Goal: Task Accomplishment & Management: Manage account settings

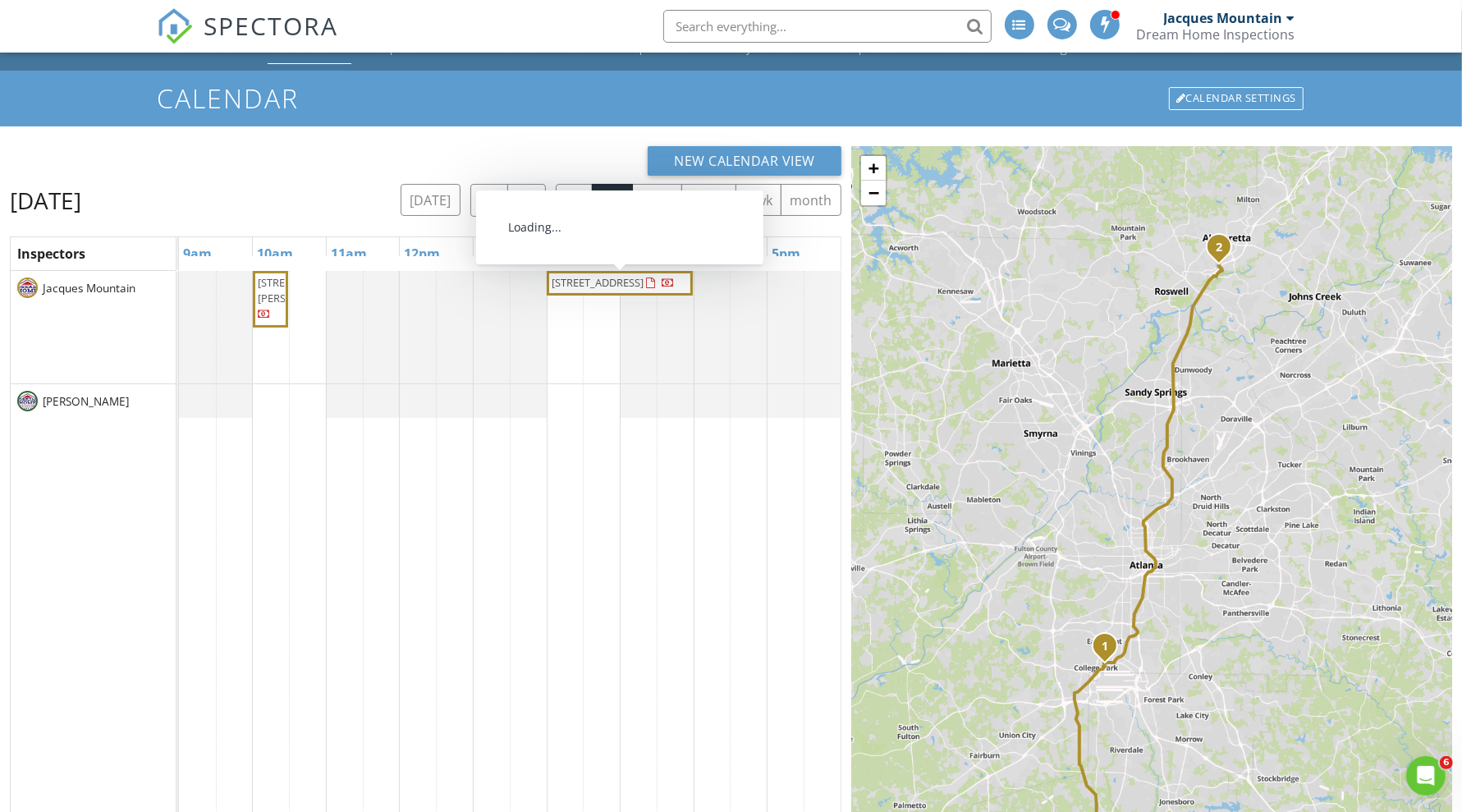
drag, startPoint x: 649, startPoint y: 271, endPoint x: 656, endPoint y: 286, distance: 16.6
click at [644, 286] on span "2026 Forte Ln, Alpharetta 30009" at bounding box center [597, 282] width 92 height 15
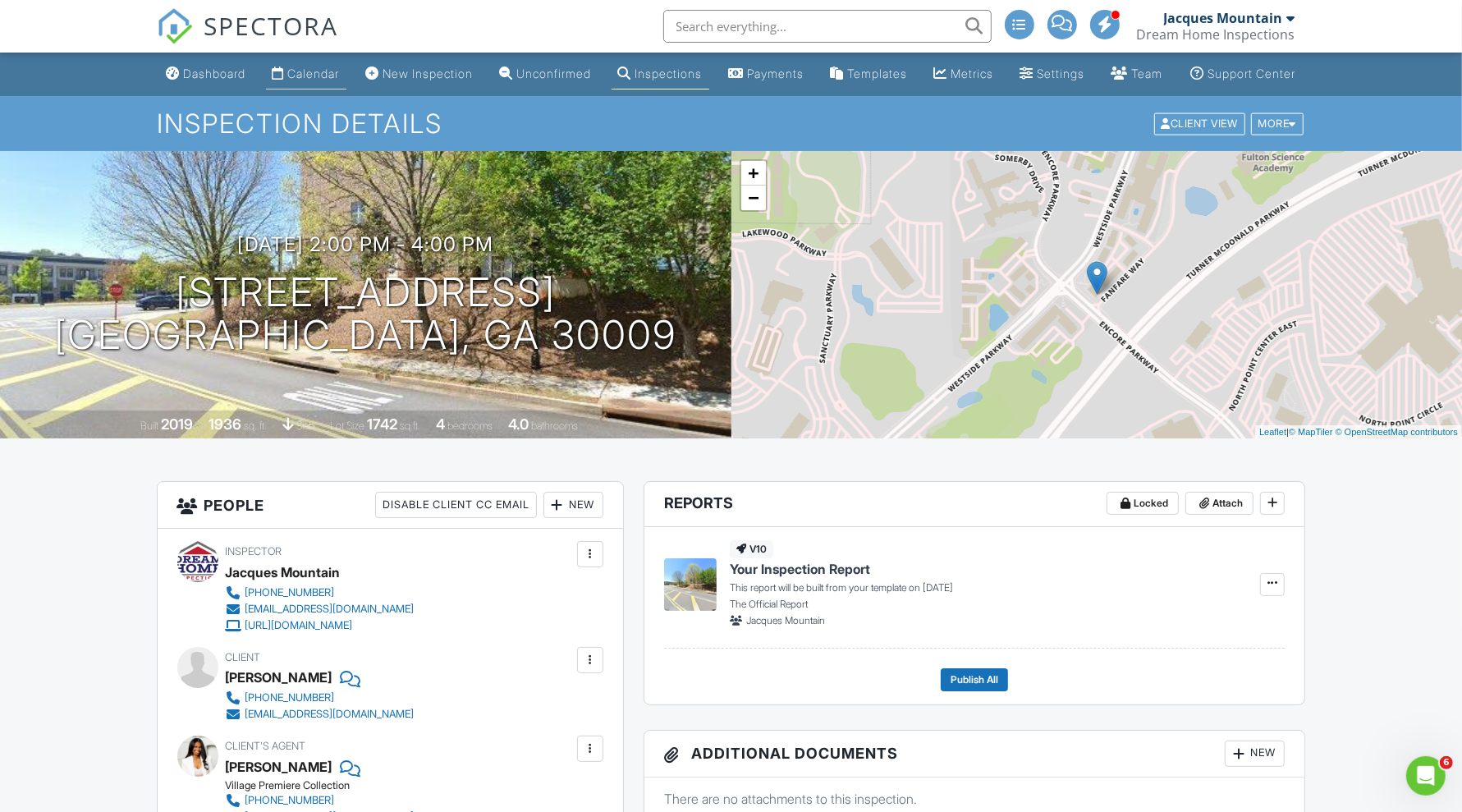
click at [280, 71] on div "Calendar" at bounding box center [279, 73] width 12 height 13
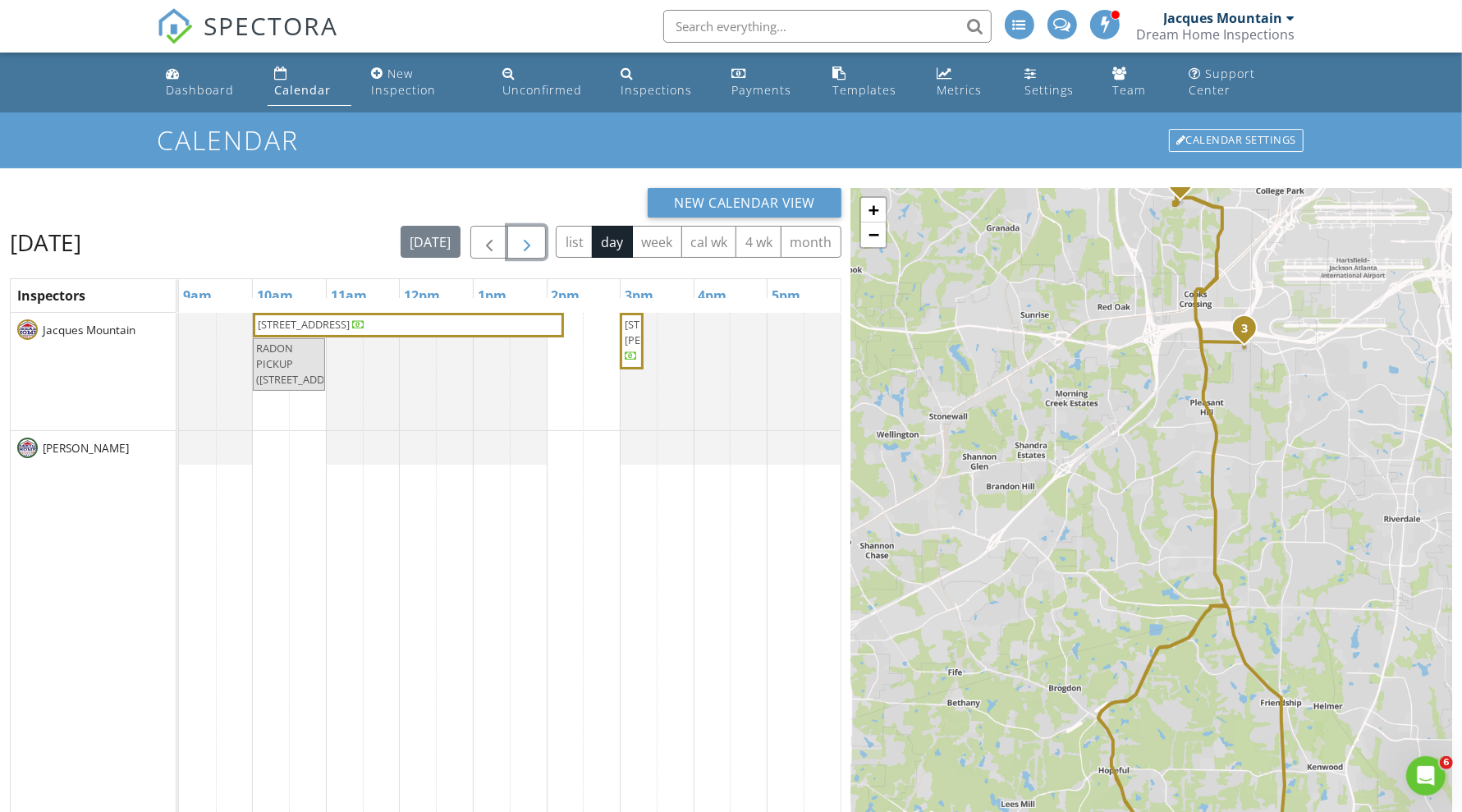
click at [540, 235] on button "button" at bounding box center [526, 243] width 39 height 33
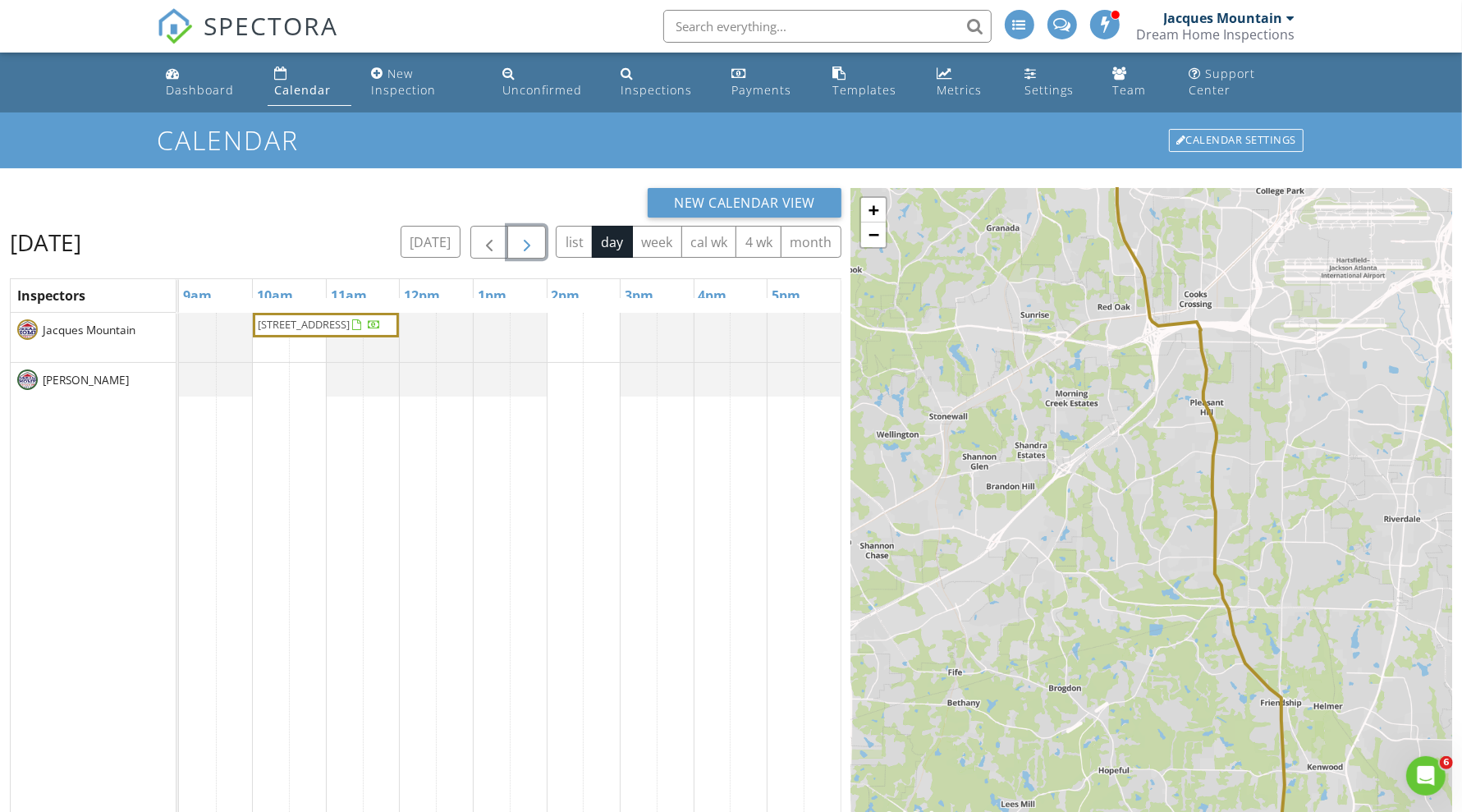
click at [540, 235] on button "button" at bounding box center [526, 243] width 39 height 33
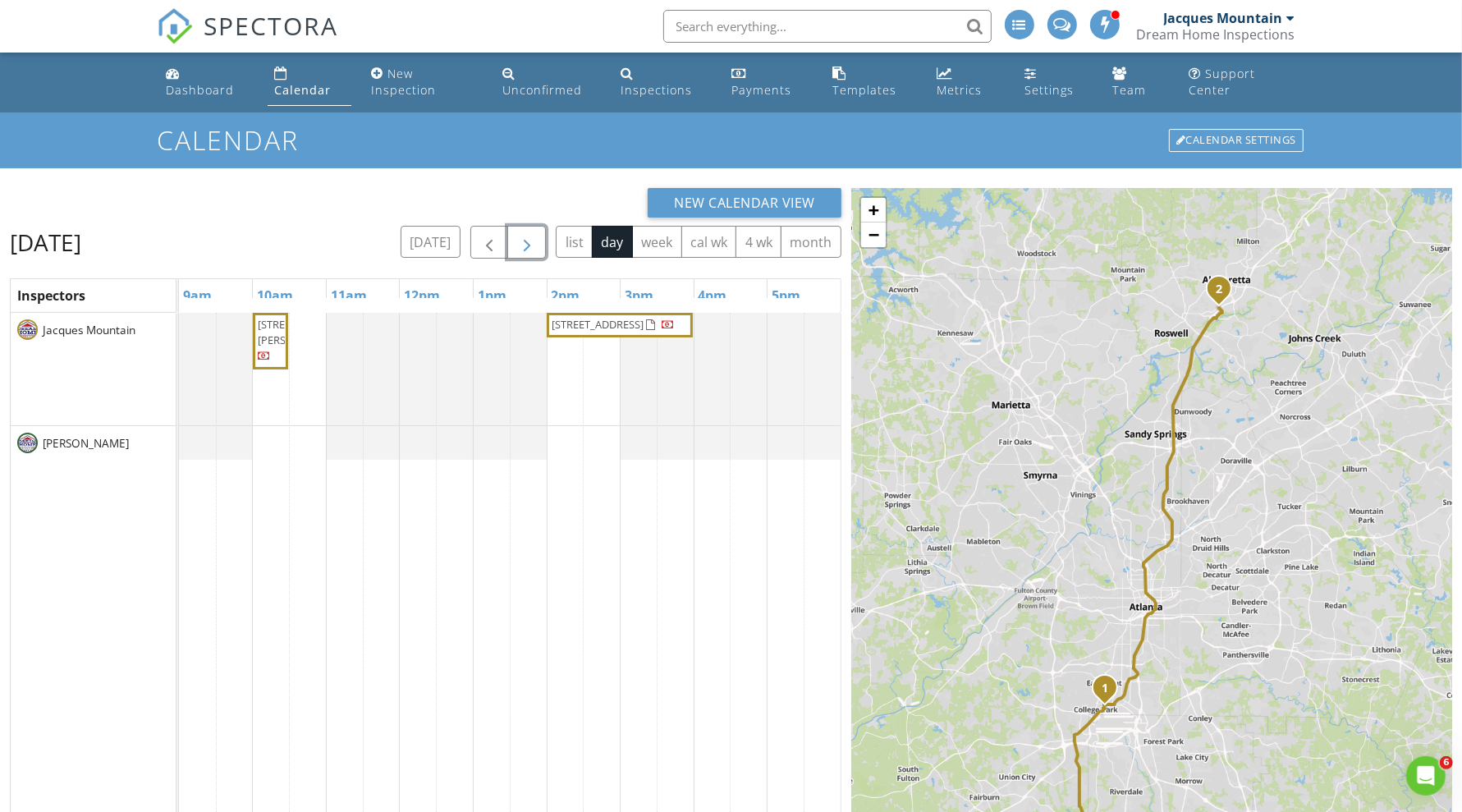
click at [676, 326] on span "2026 Forte Ln, Alpharetta 30009" at bounding box center [613, 325] width 126 height 17
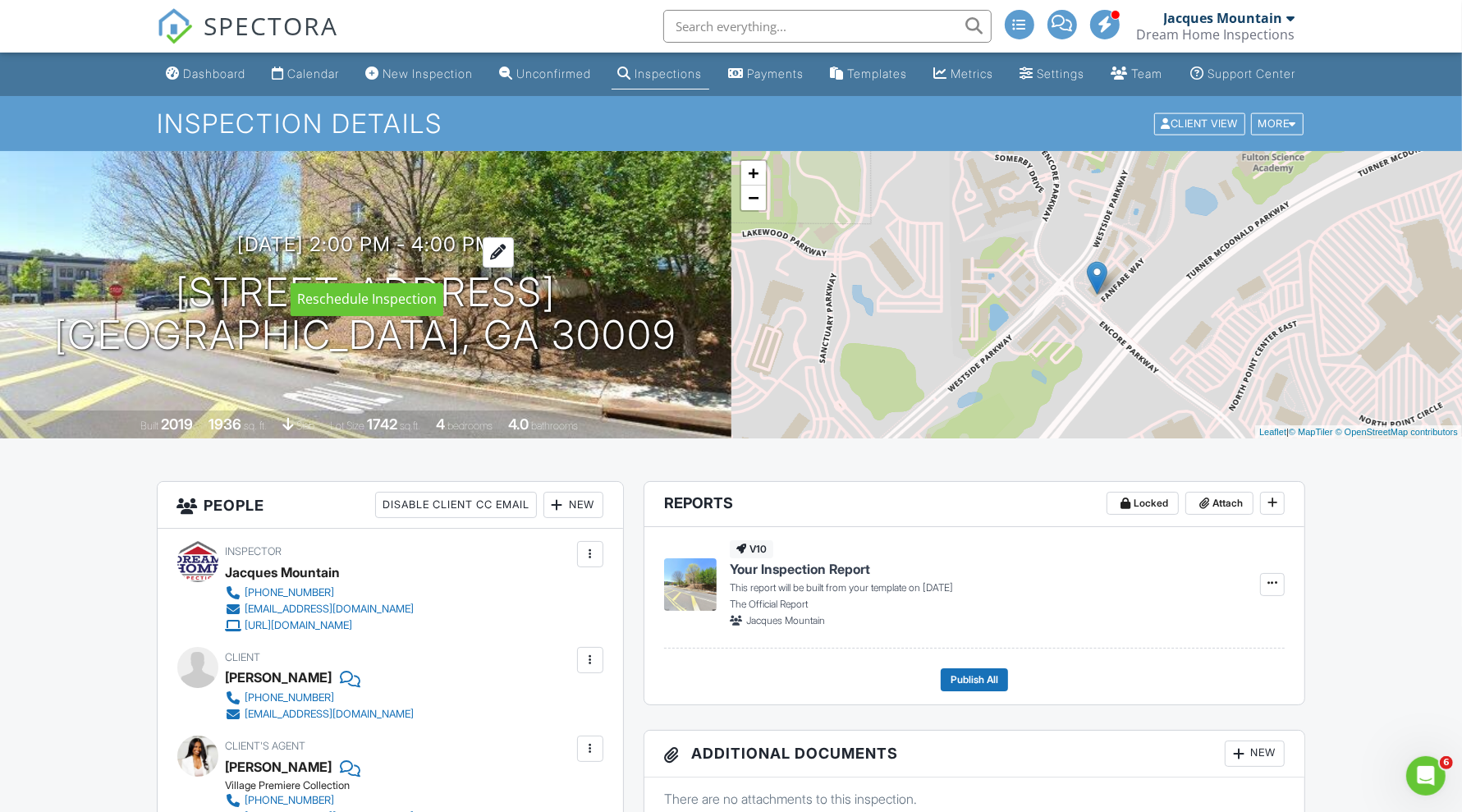
click at [514, 264] on div at bounding box center [498, 252] width 32 height 31
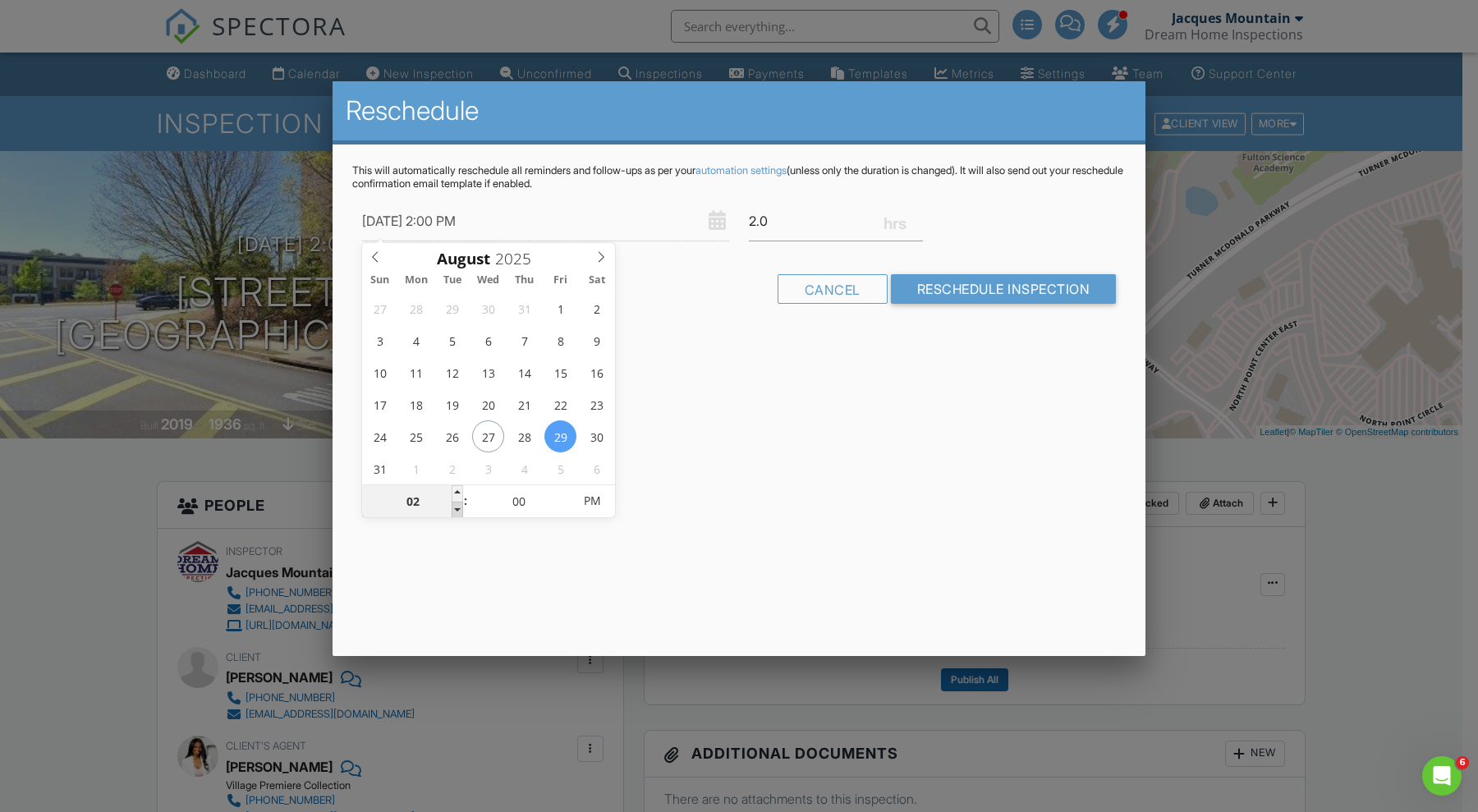
type input "08/29/2025 1:00 PM"
type input "01"
click at [456, 505] on span at bounding box center [456, 510] width 11 height 17
type input "08/29/2025 12:00 PM"
type input "12"
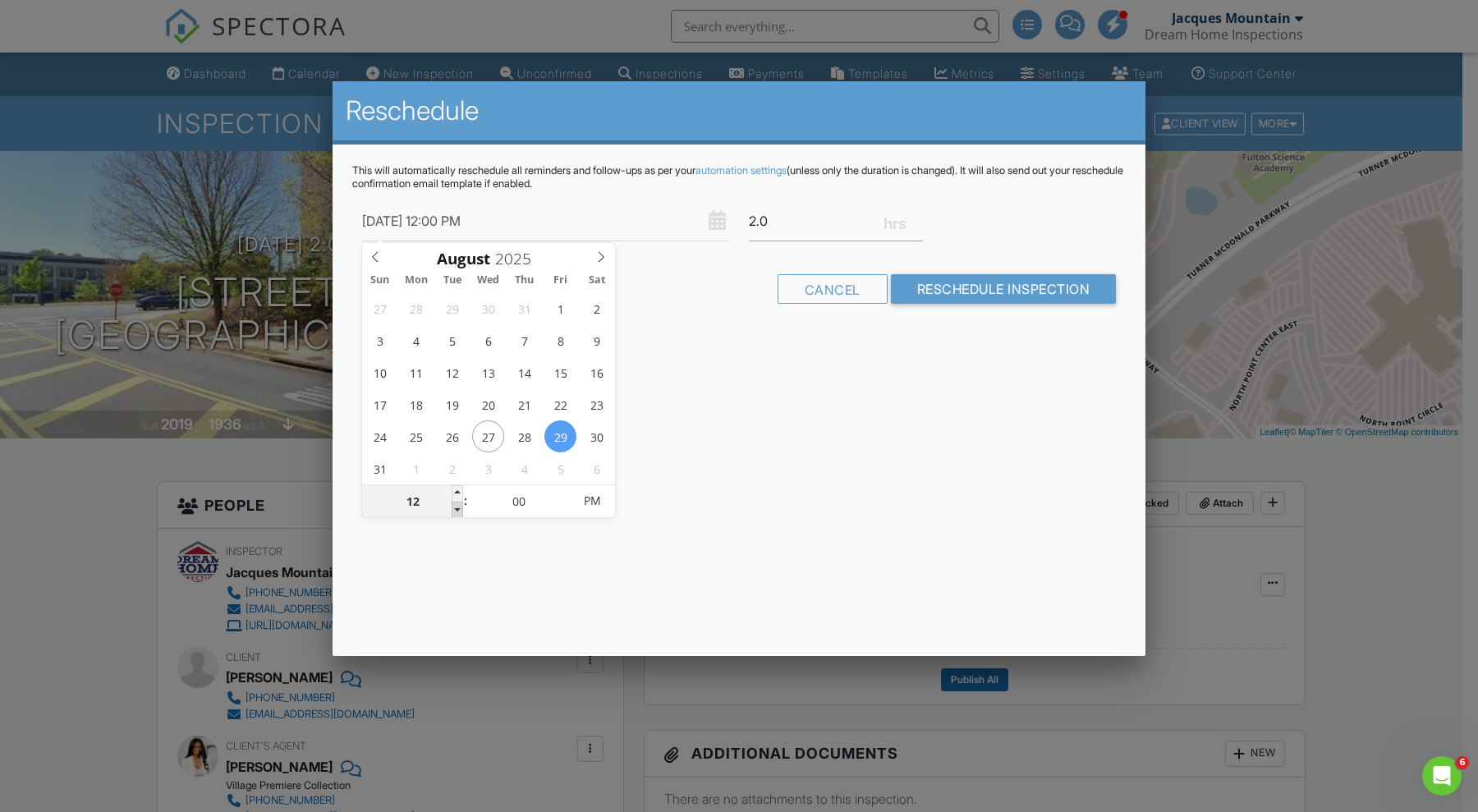
click at [456, 505] on span at bounding box center [456, 510] width 11 height 17
type input "08/29/2025 11:00 AM"
type input "11"
click at [456, 505] on span at bounding box center [456, 510] width 11 height 17
type input "[DATE] 10:00 AM"
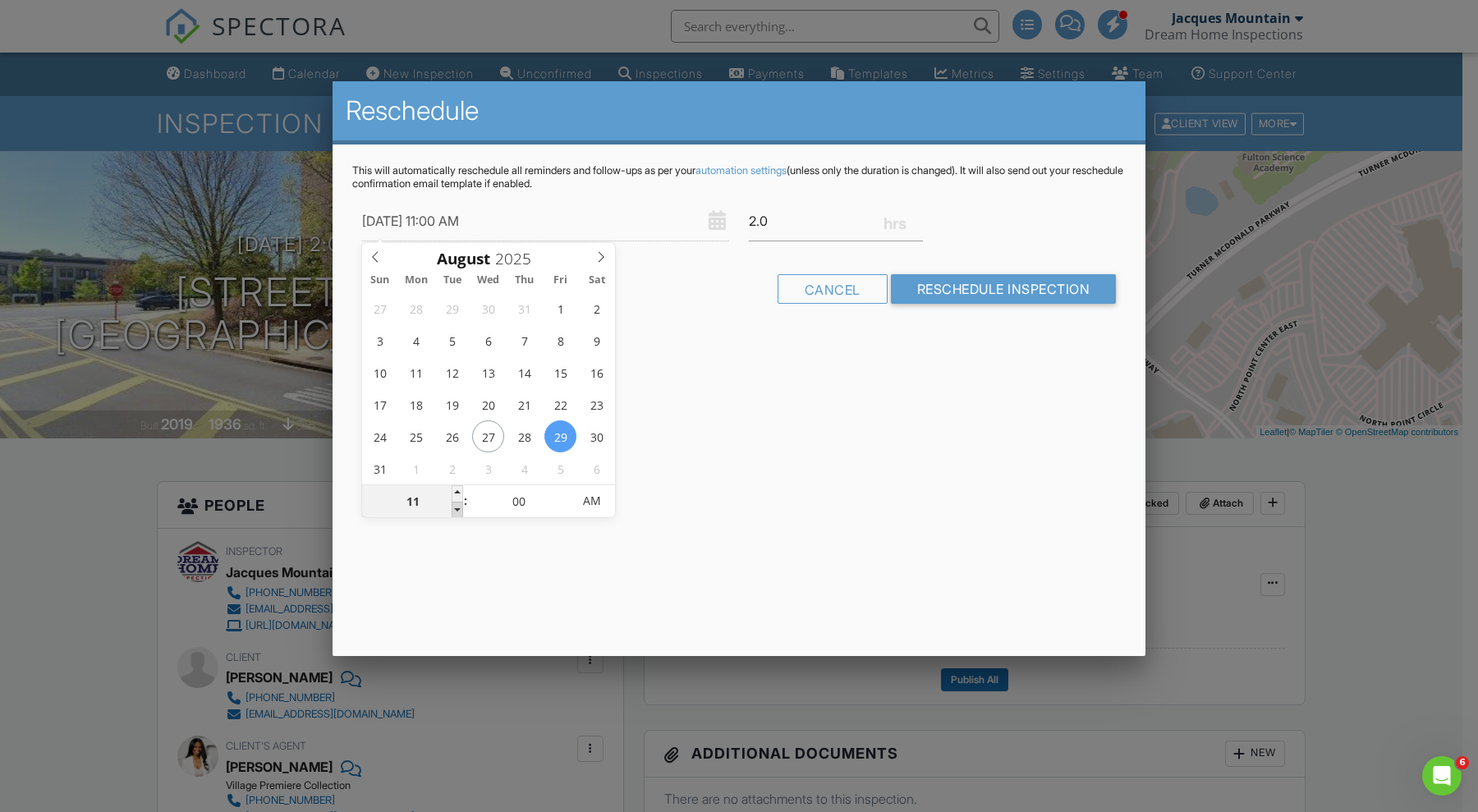
type input "10"
click at [456, 505] on span at bounding box center [456, 510] width 11 height 17
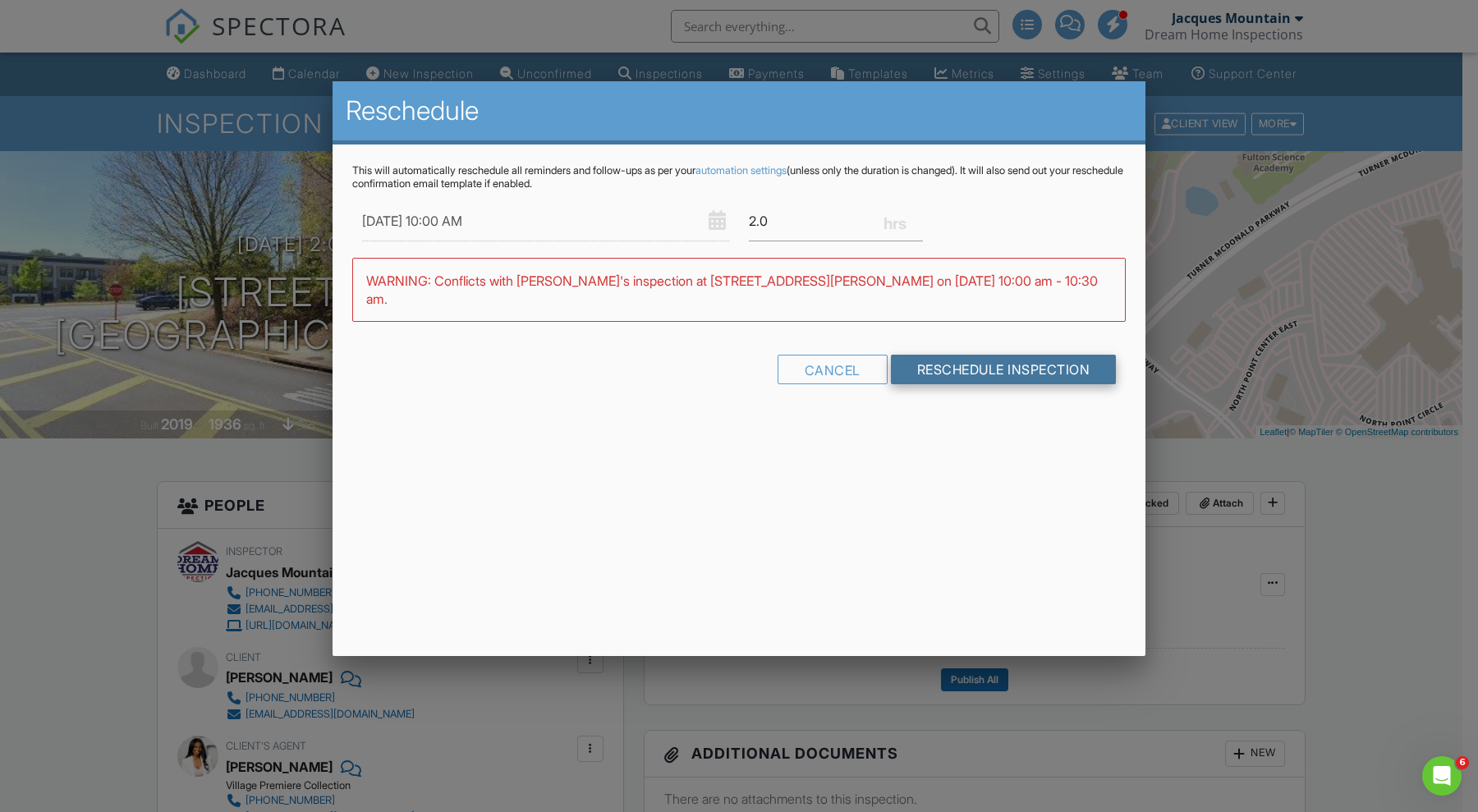
click at [929, 355] on input "Reschedule Inspection" at bounding box center [1004, 370] width 226 height 30
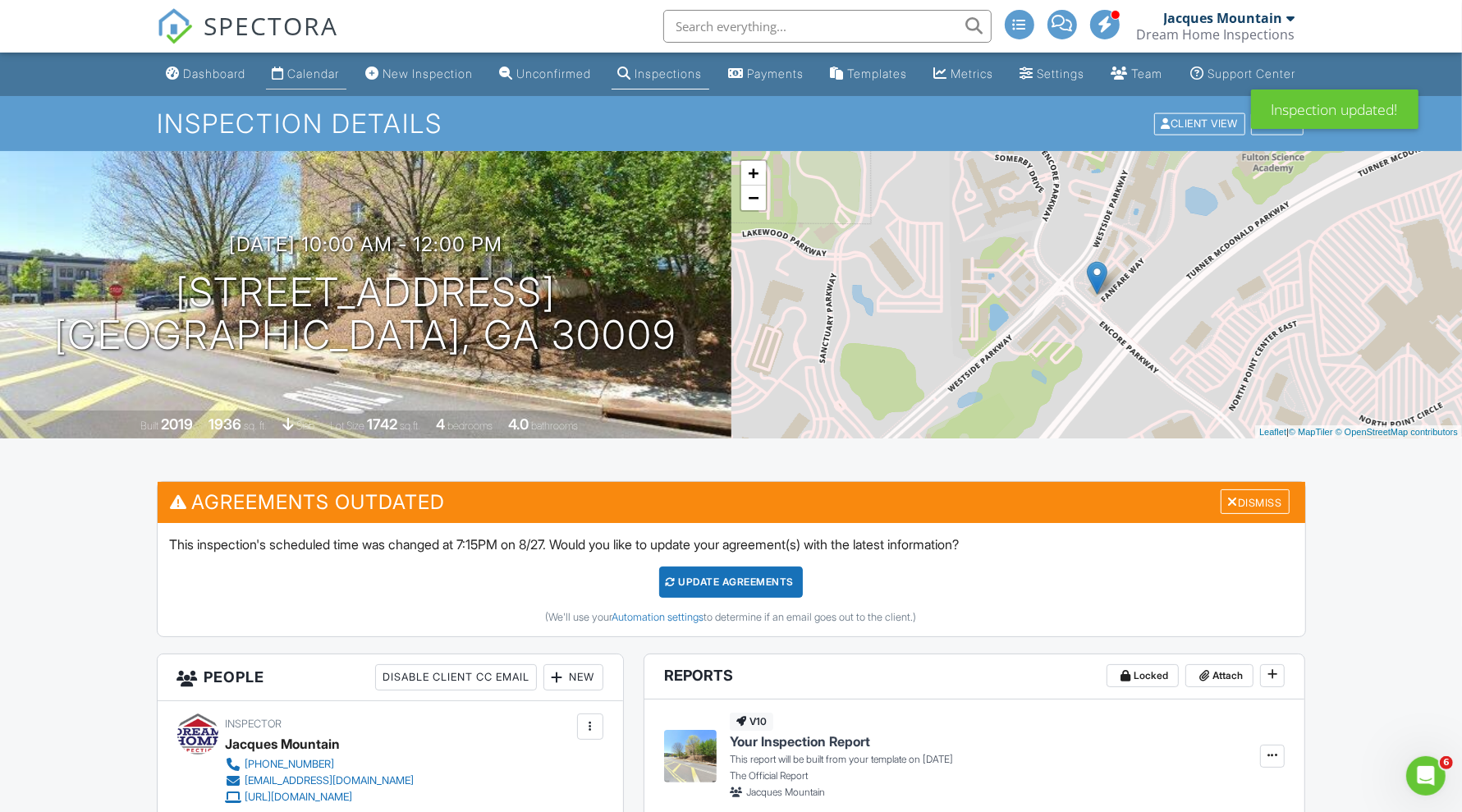
click at [288, 81] on div "Calendar" at bounding box center [314, 74] width 52 height 14
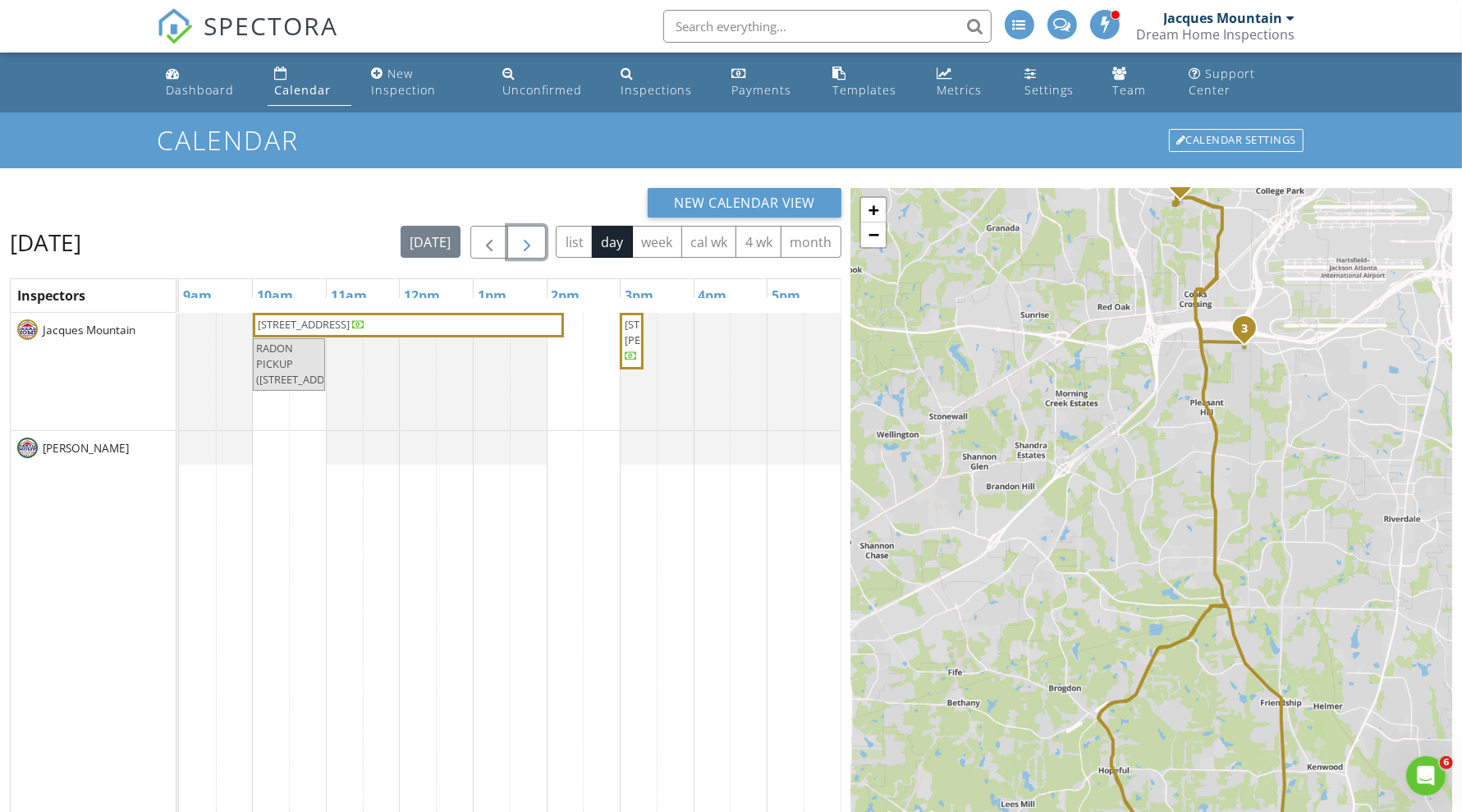
click at [532, 236] on span "button" at bounding box center [526, 243] width 19 height 19
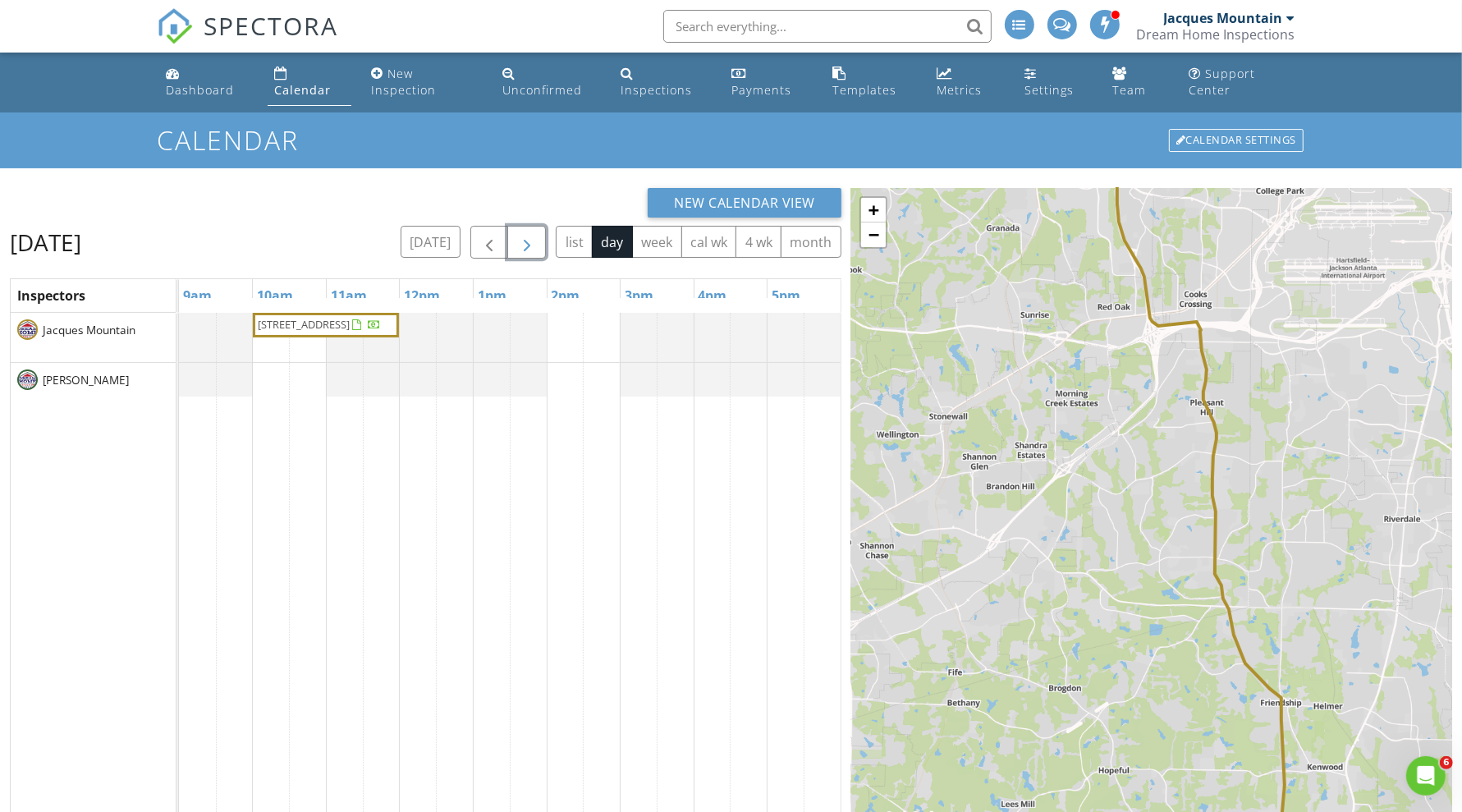
click at [532, 236] on span "button" at bounding box center [526, 243] width 19 height 19
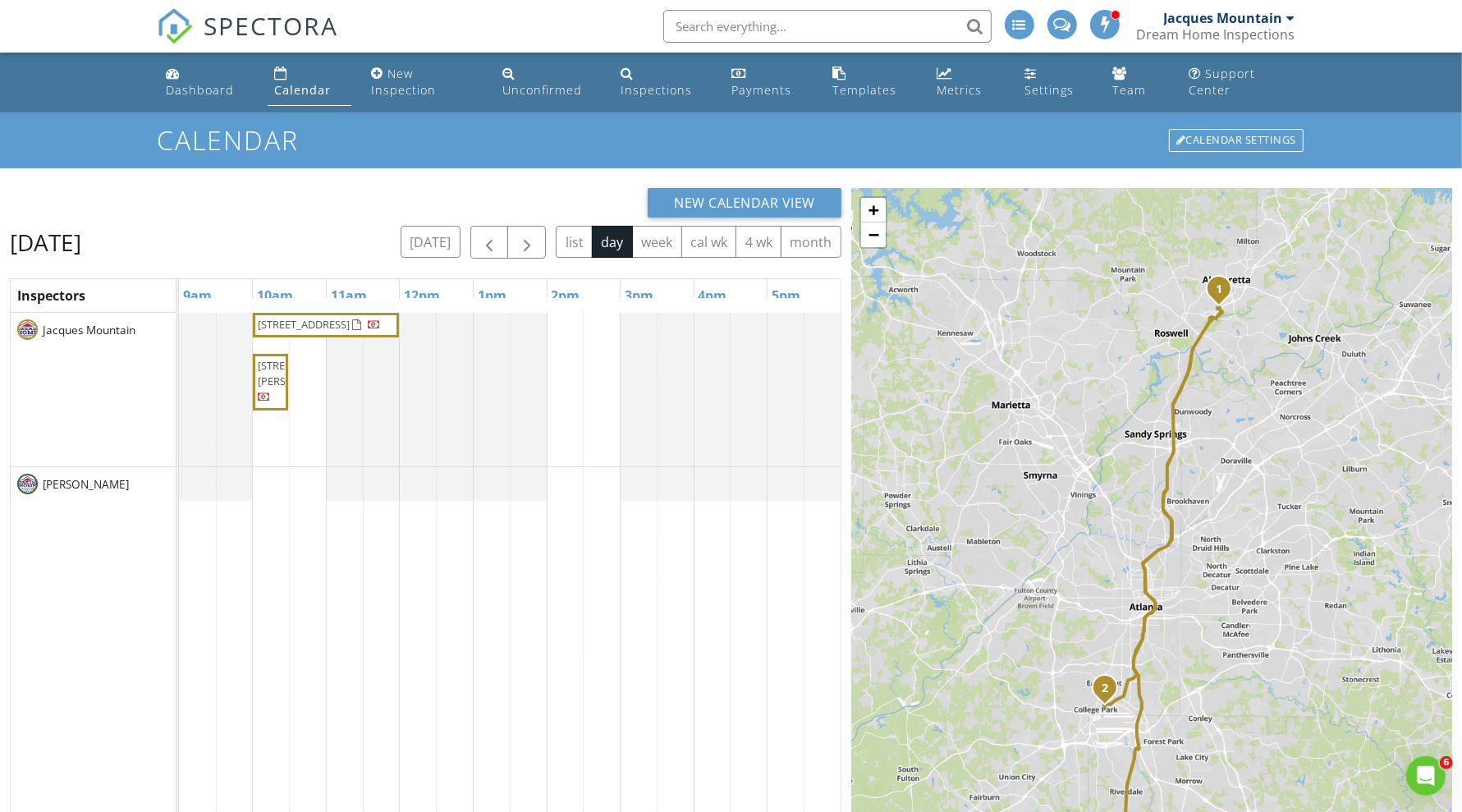
click at [291, 83] on div "Calendar" at bounding box center [302, 90] width 57 height 16
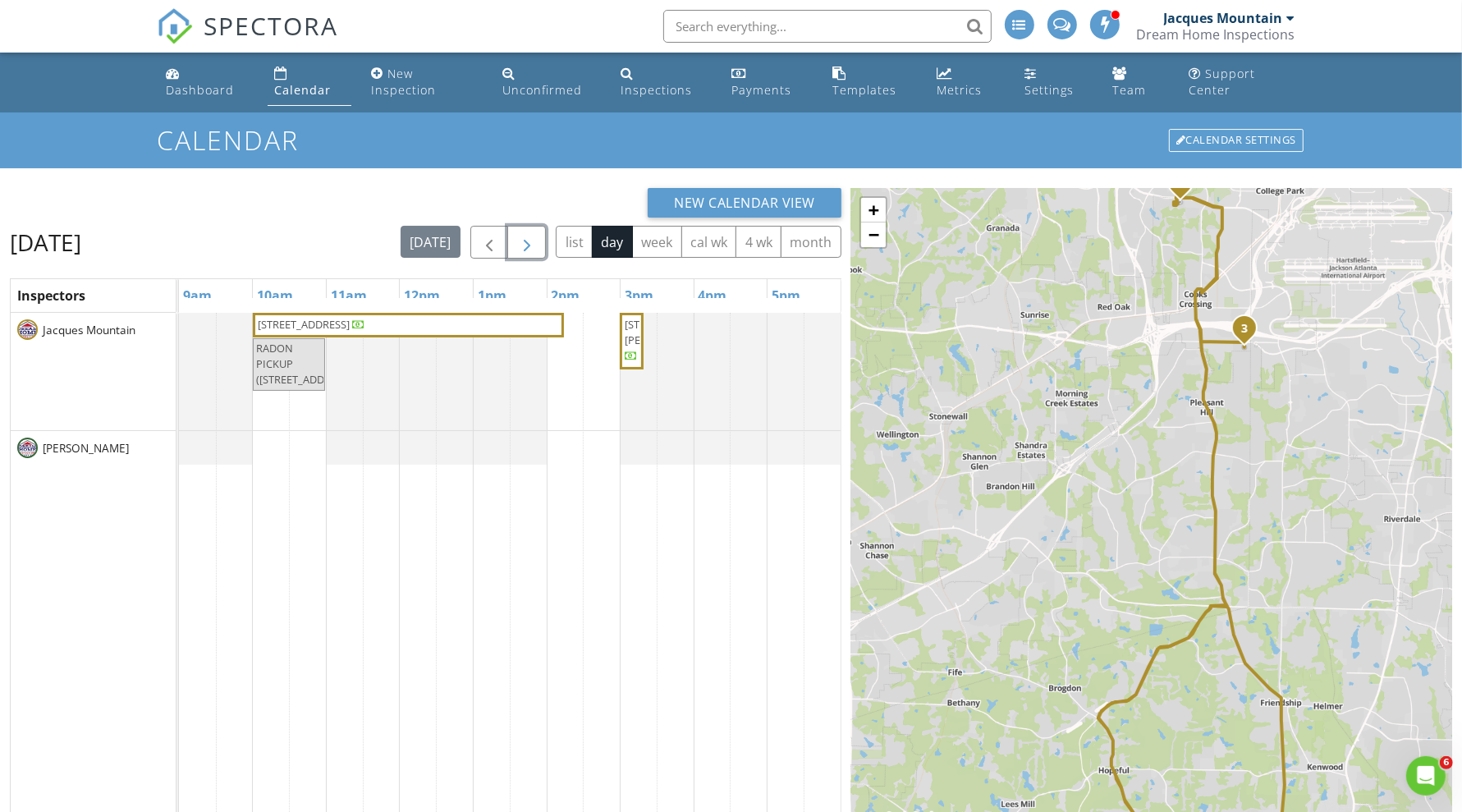
click at [529, 235] on span "button" at bounding box center [526, 243] width 19 height 19
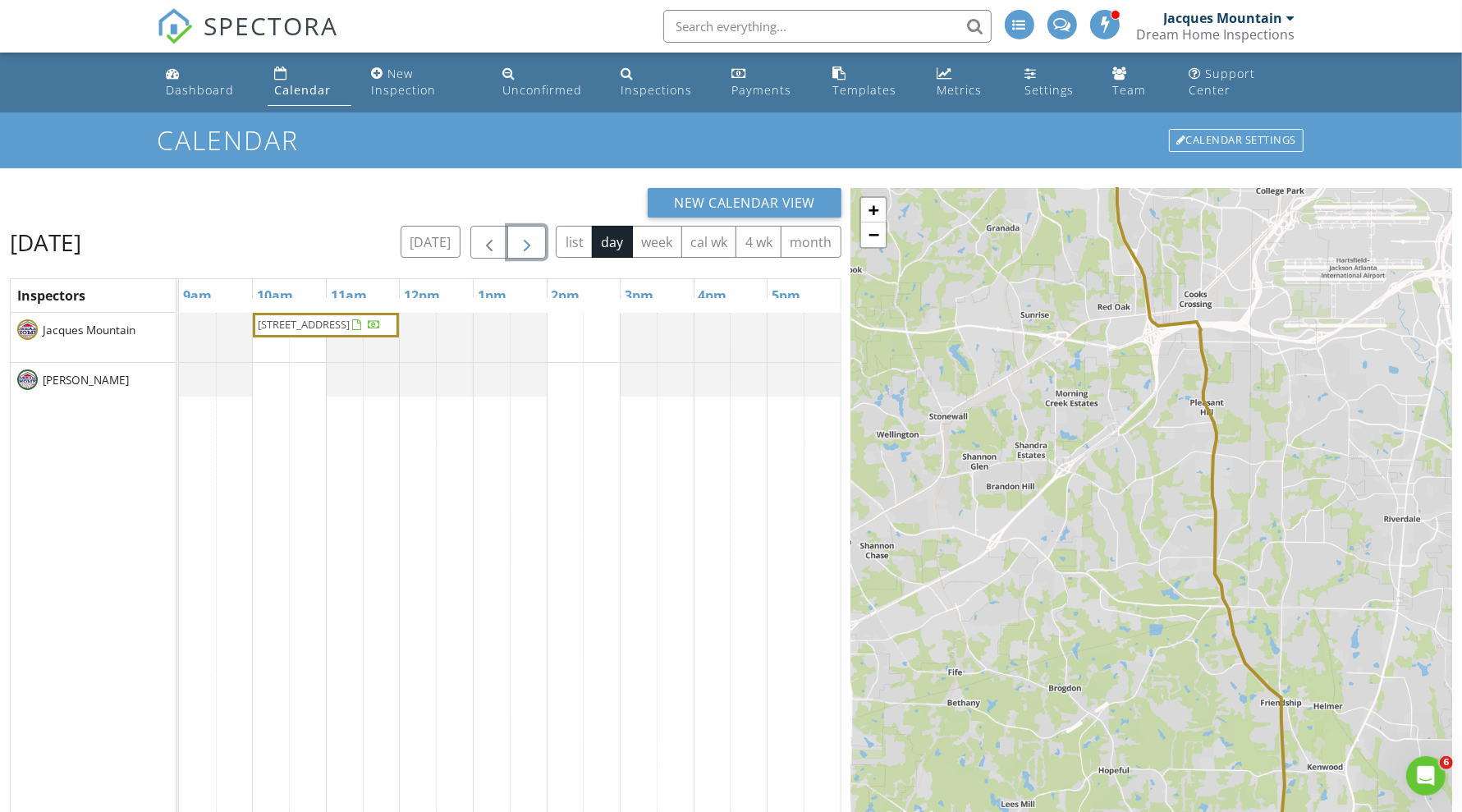
click at [529, 235] on span "button" at bounding box center [526, 243] width 19 height 19
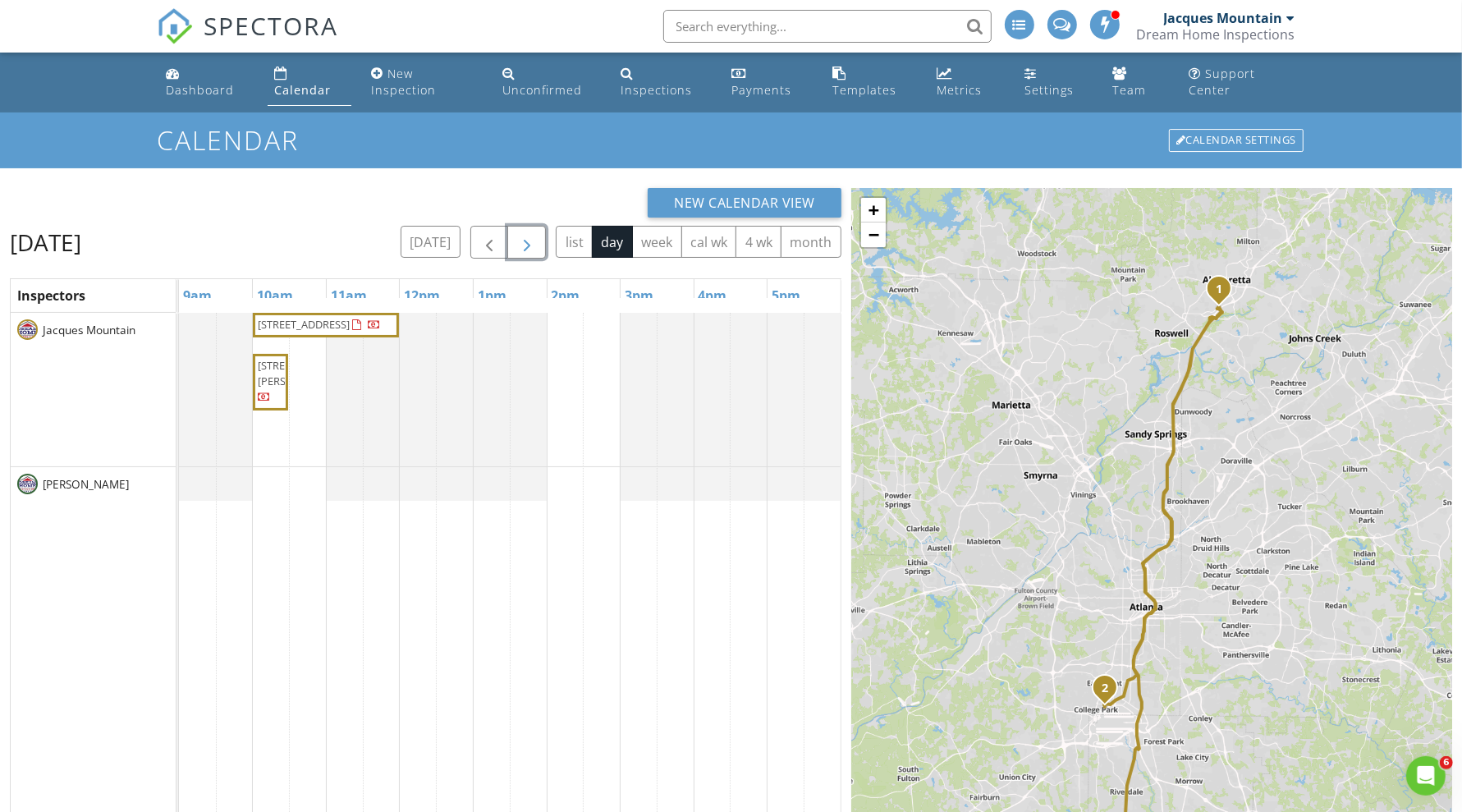
click at [382, 330] on span "2026 Forte Ln, Alpharetta 30009" at bounding box center [319, 325] width 126 height 17
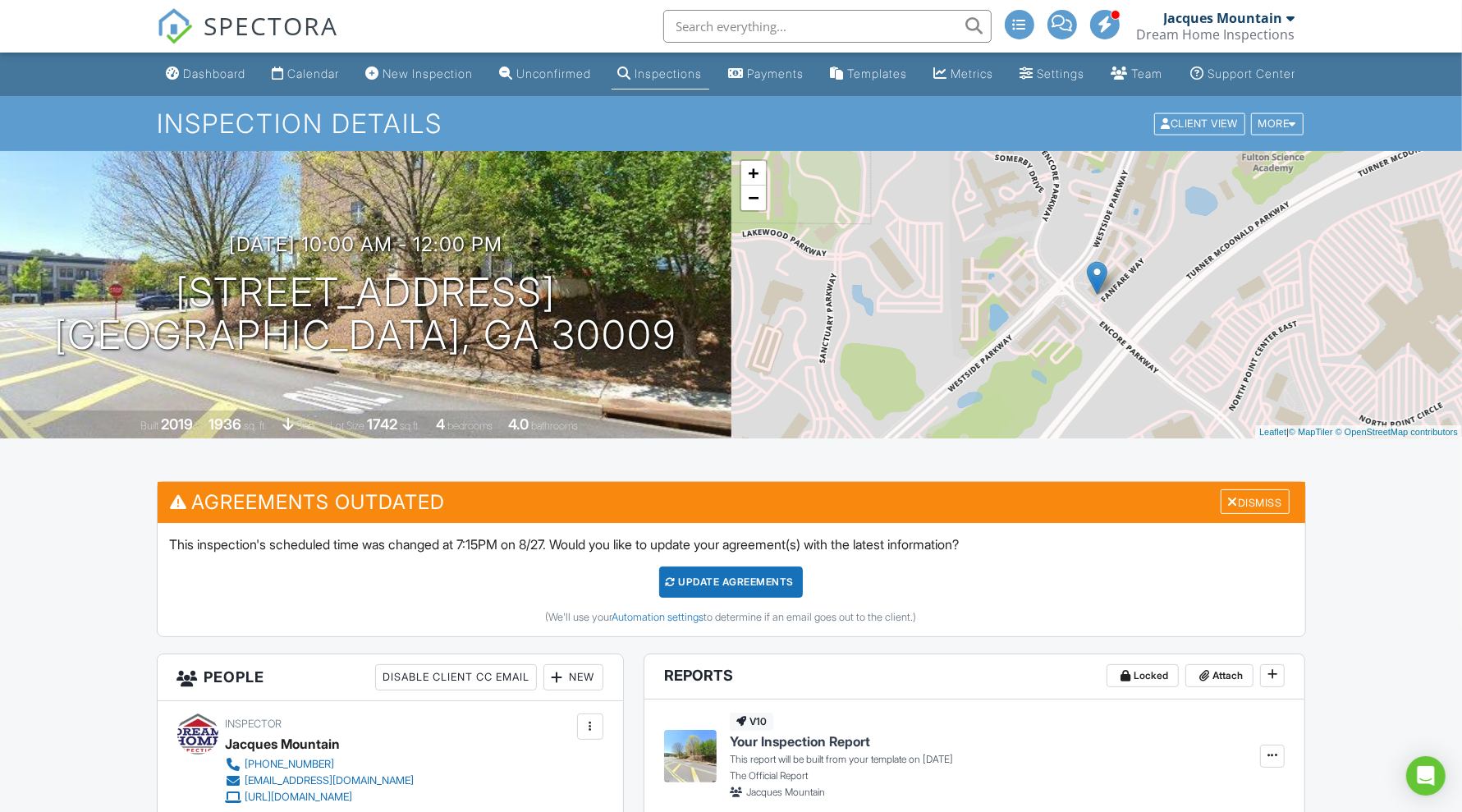
click at [711, 596] on div "Update Agreements" at bounding box center [731, 583] width 144 height 32
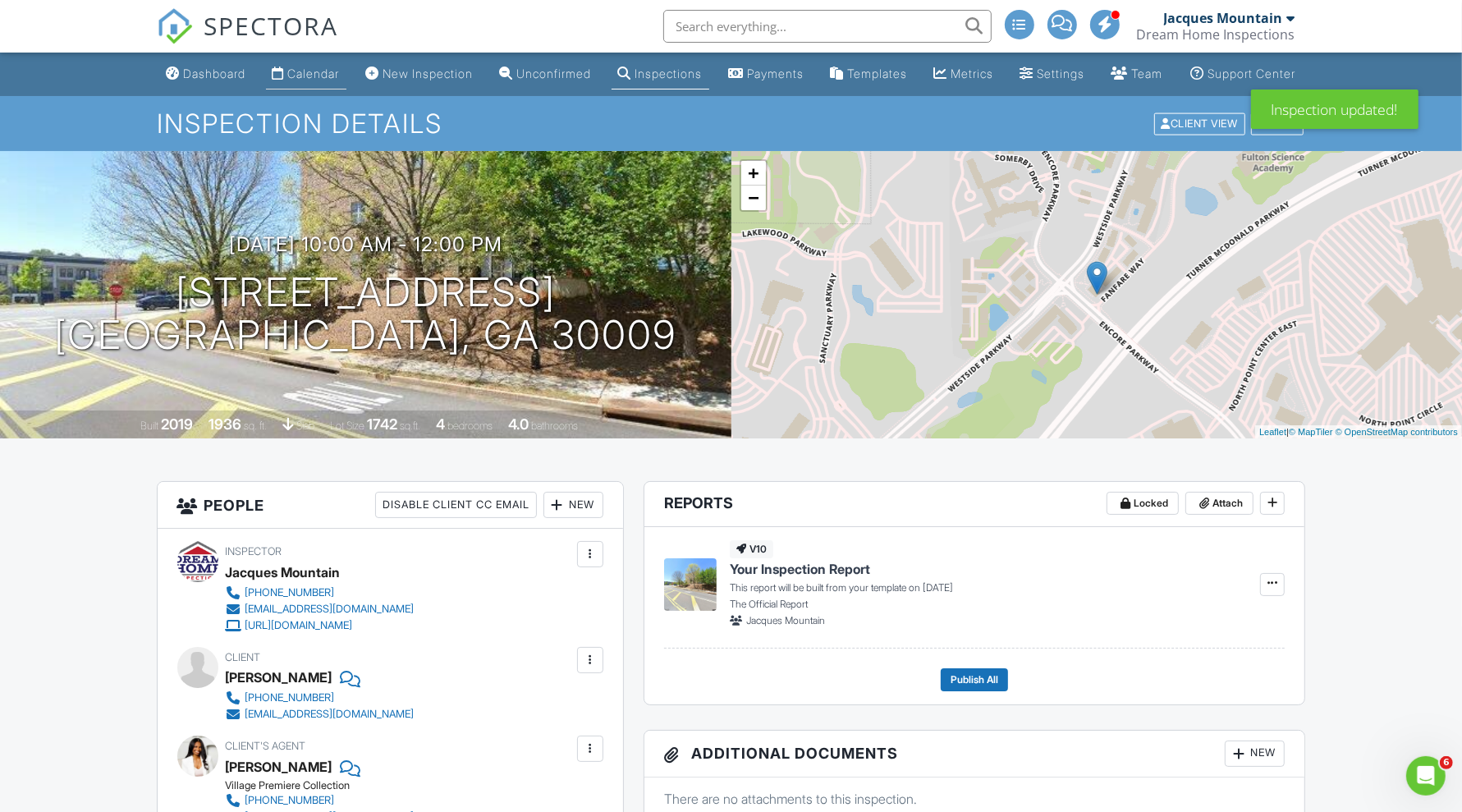
click at [267, 87] on link "Calendar" at bounding box center [307, 74] width 81 height 31
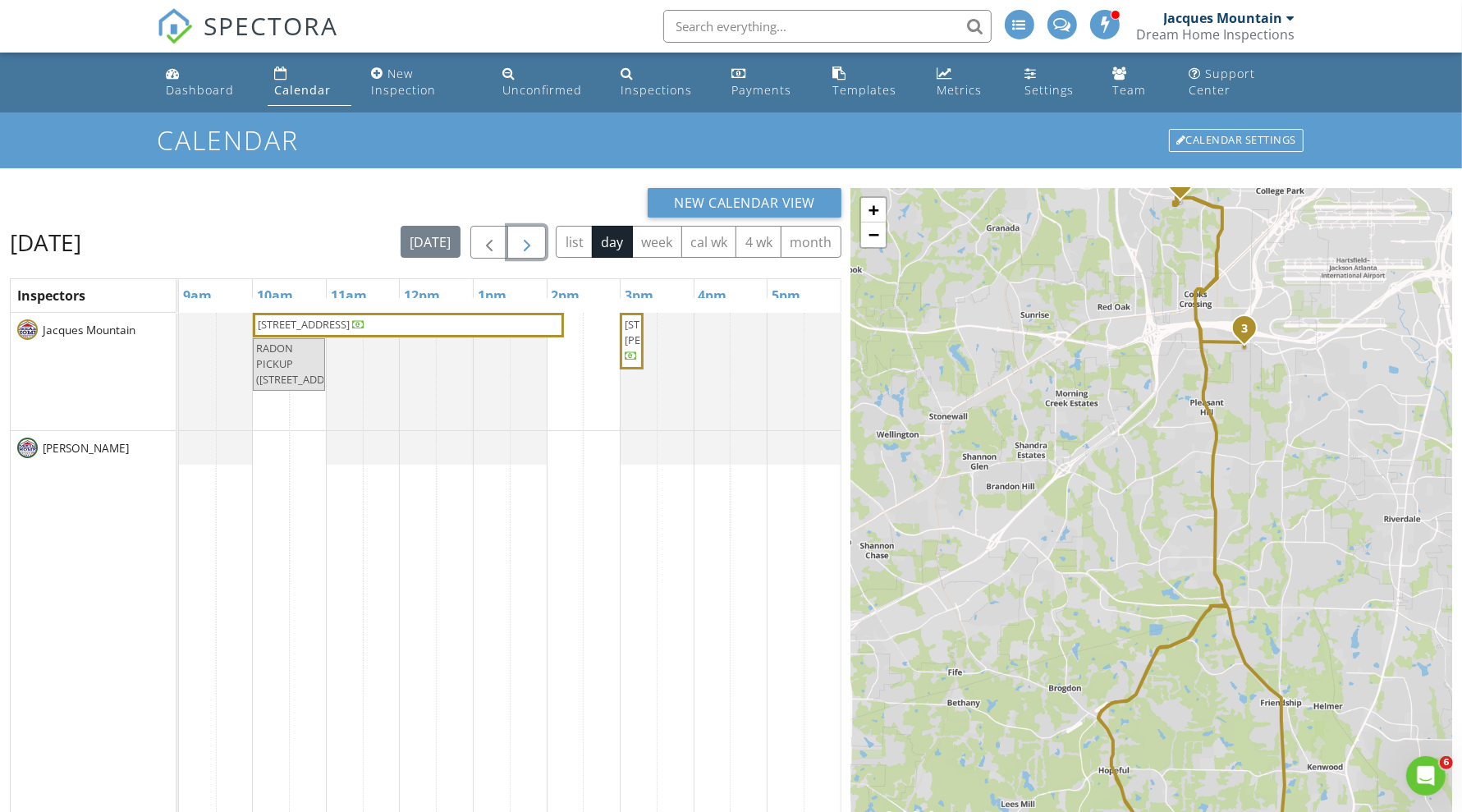
click at [528, 238] on span "button" at bounding box center [526, 243] width 19 height 19
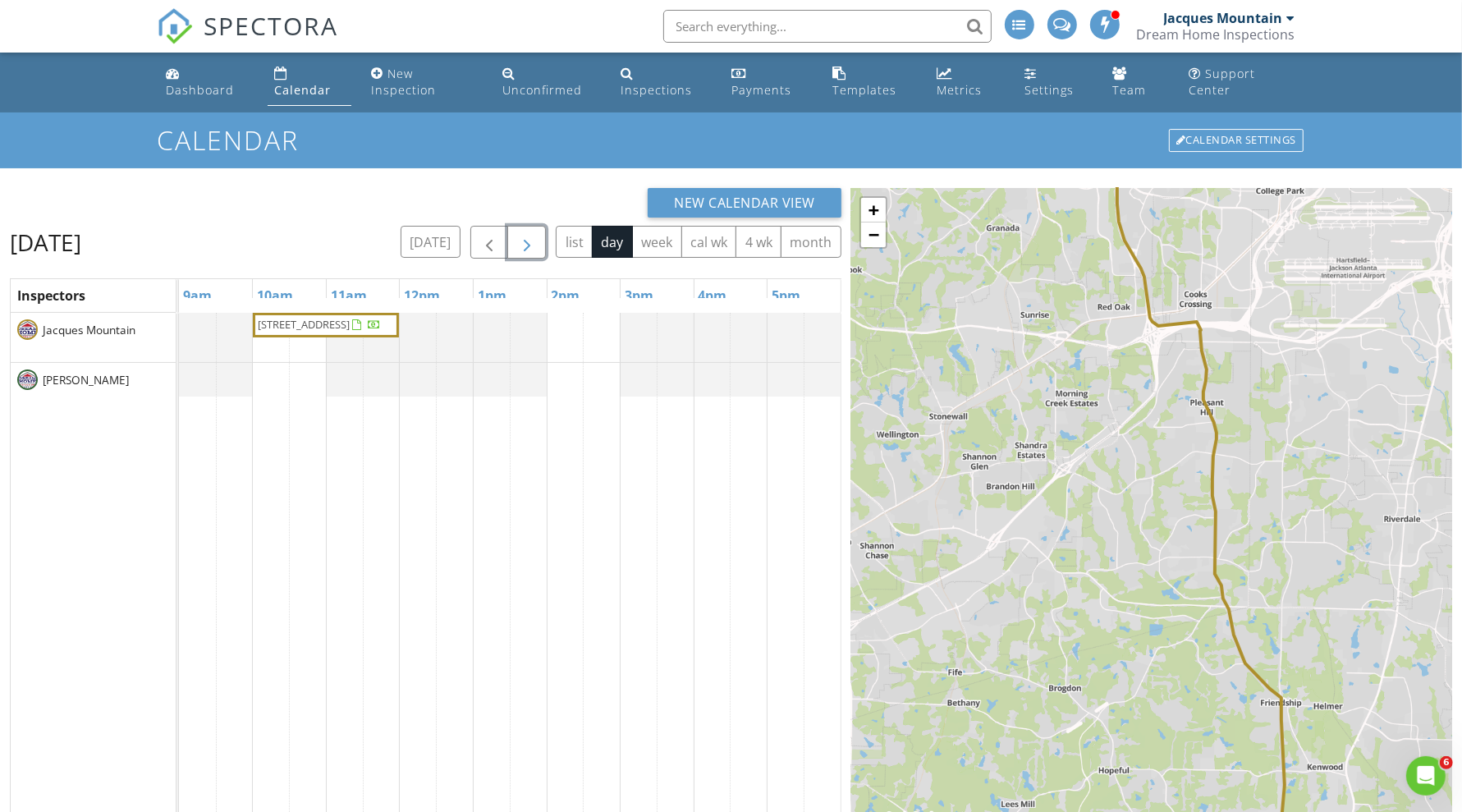
click at [528, 238] on span "button" at bounding box center [526, 243] width 19 height 19
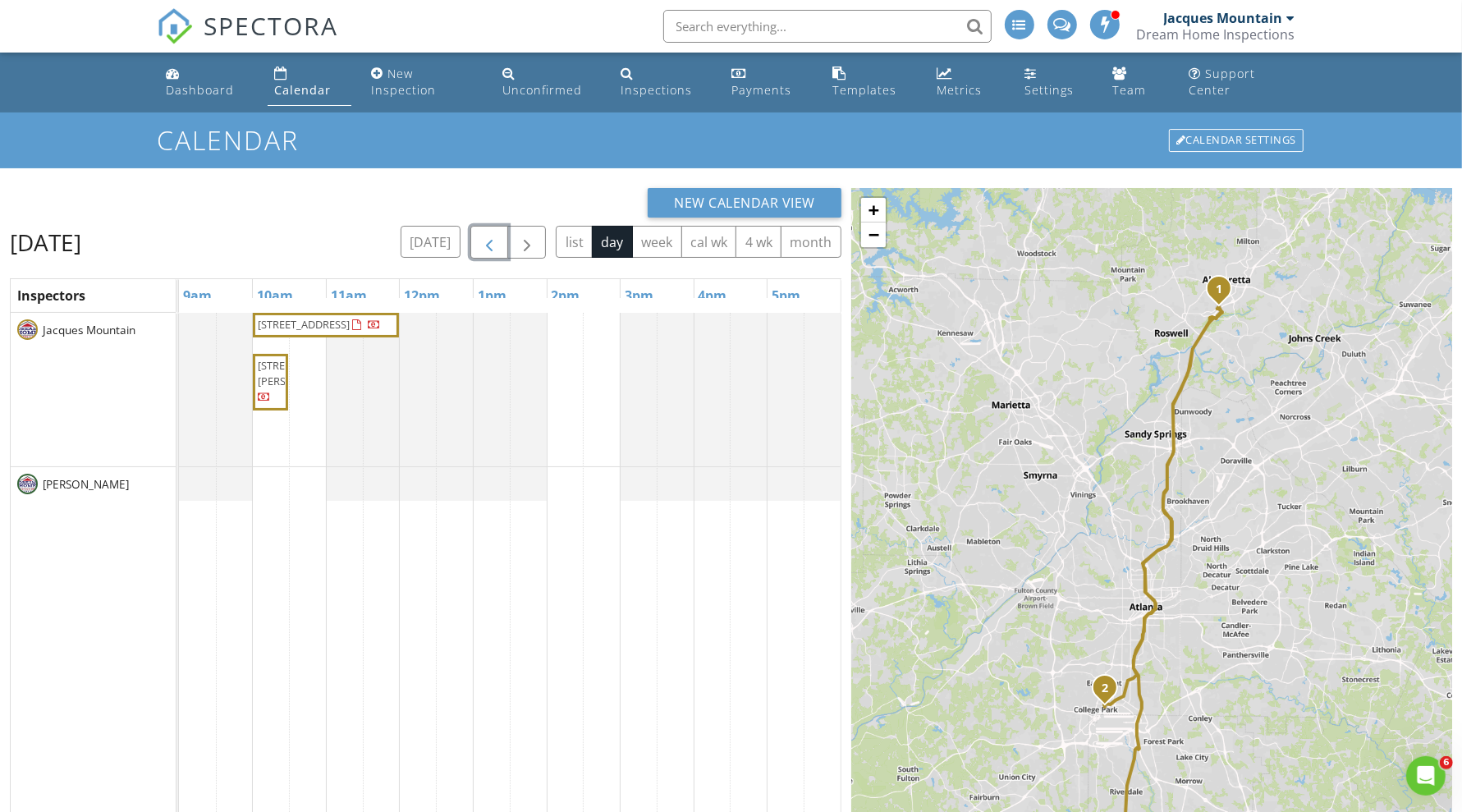
click at [499, 238] on span "button" at bounding box center [489, 243] width 19 height 19
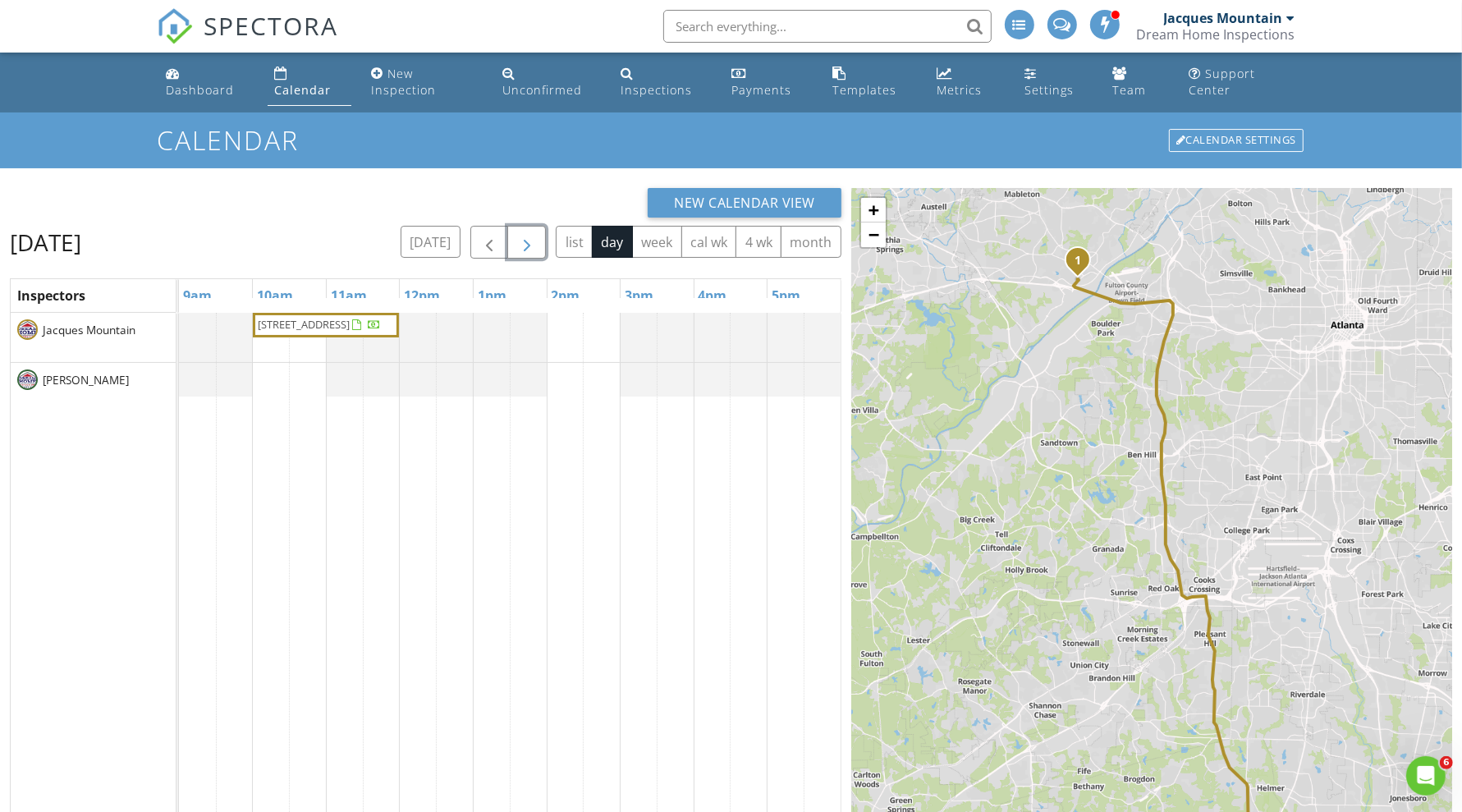
click at [522, 238] on span "button" at bounding box center [526, 243] width 19 height 19
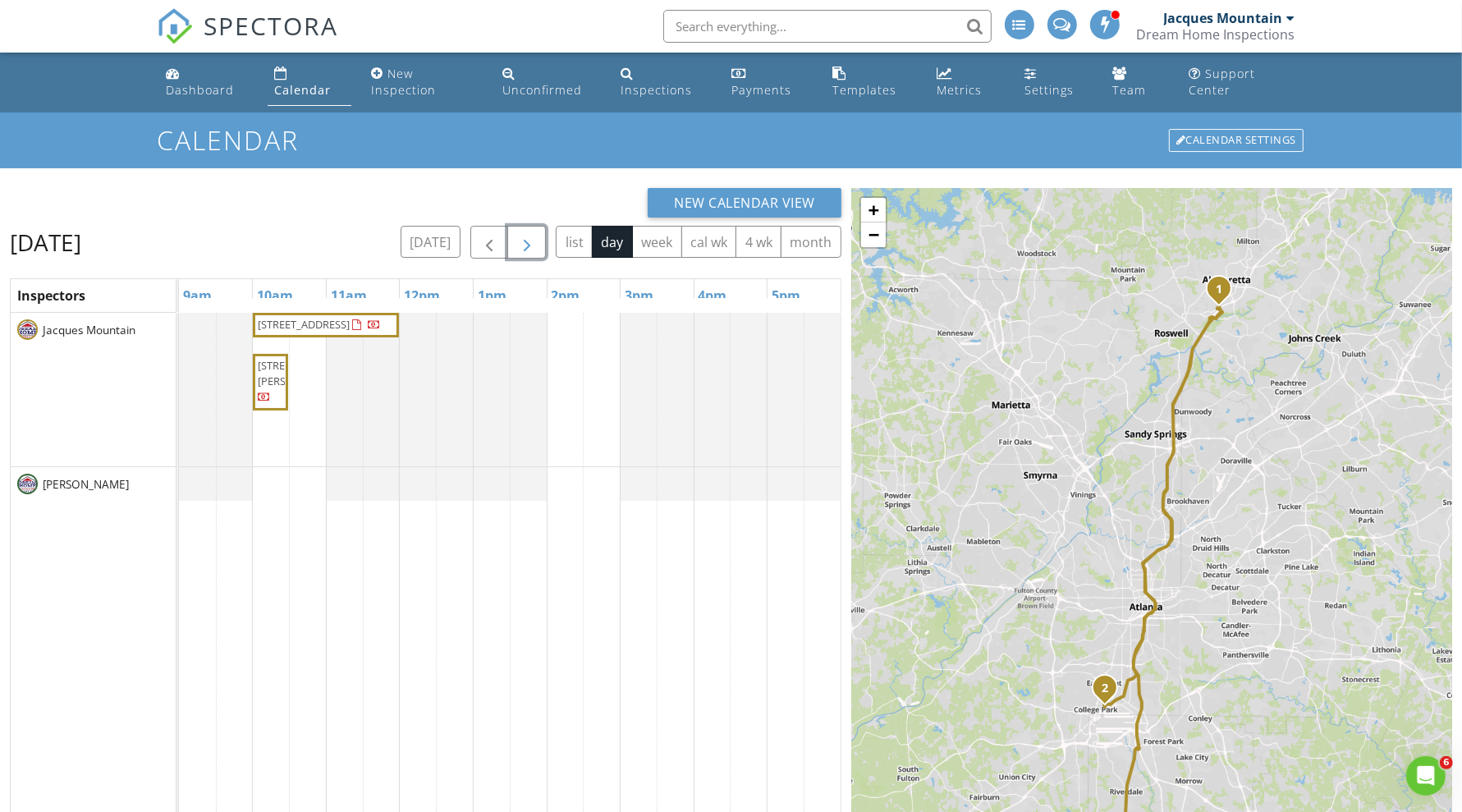
click at [526, 234] on span "button" at bounding box center [526, 243] width 19 height 19
